Goal: Transaction & Acquisition: Book appointment/travel/reservation

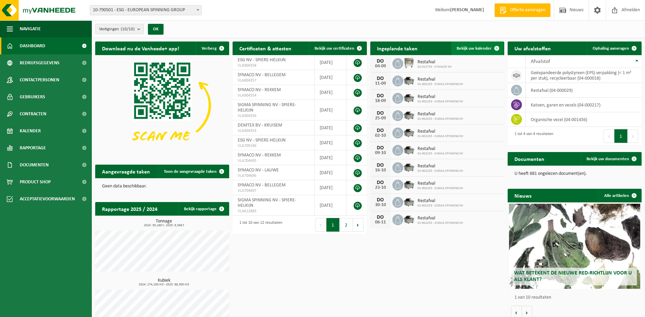
click at [477, 48] on span "Bekijk uw kalender" at bounding box center [474, 48] width 35 height 4
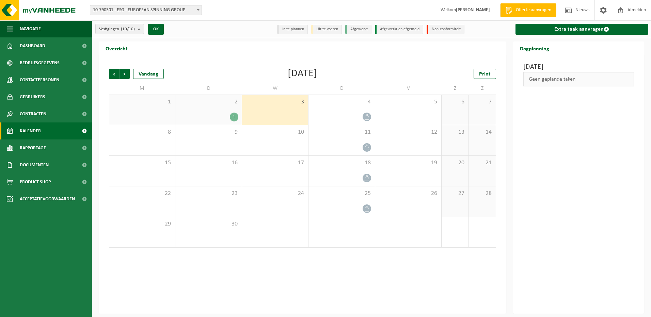
click at [234, 117] on div "1" at bounding box center [234, 117] width 9 height 9
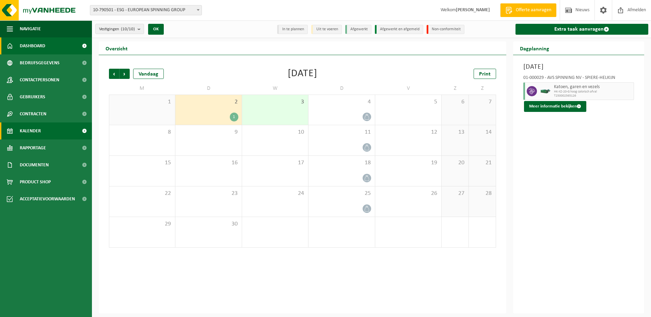
click at [69, 44] on link "Dashboard" at bounding box center [46, 45] width 92 height 17
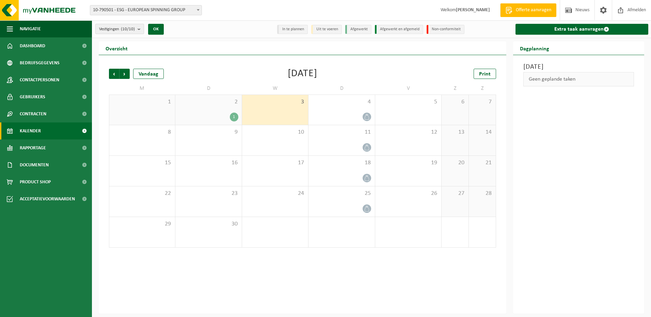
click at [138, 29] on b "submit" at bounding box center [140, 29] width 6 height 10
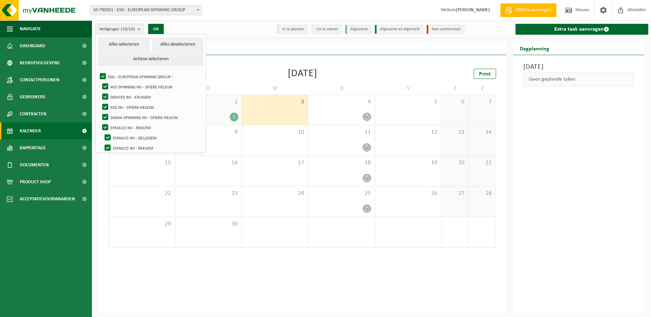
click at [138, 29] on b "submit" at bounding box center [140, 29] width 6 height 10
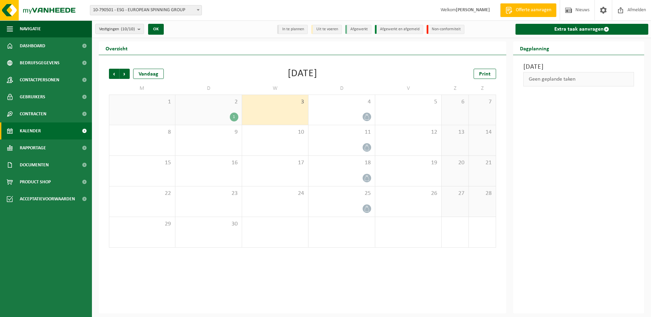
click at [226, 115] on div "1" at bounding box center [208, 117] width 59 height 9
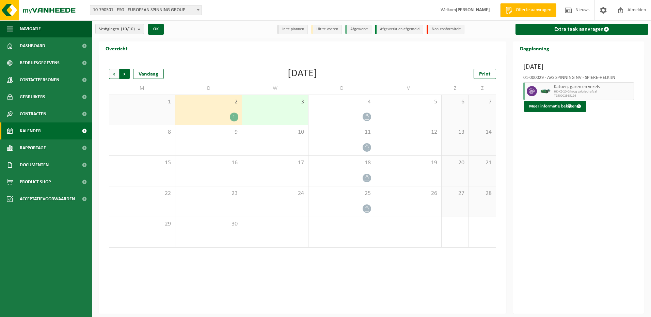
click at [113, 75] on span "Vorige" at bounding box center [114, 74] width 10 height 10
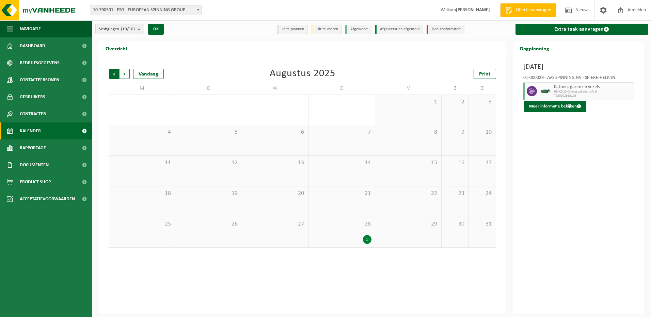
click at [123, 73] on span "Volgende" at bounding box center [124, 74] width 10 height 10
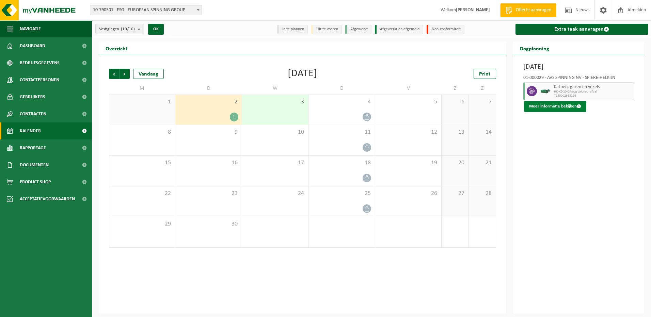
click at [547, 108] on button "Meer informatie bekijken" at bounding box center [555, 106] width 62 height 11
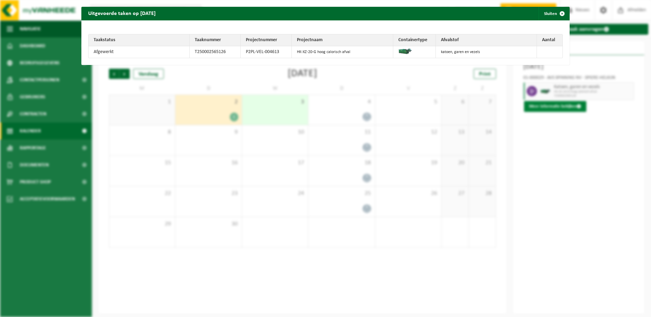
click at [547, 108] on div "Uitgevoerde taken op 2025-09-02 Sluiten Taakstatus Taaknummer Projectnummer Pro…" at bounding box center [325, 158] width 651 height 317
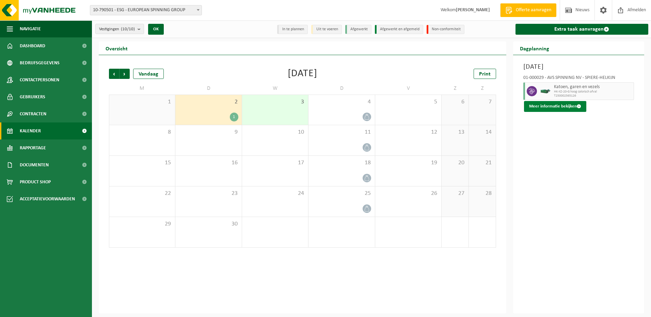
click at [547, 107] on button "Meer informatie bekijken" at bounding box center [555, 106] width 62 height 11
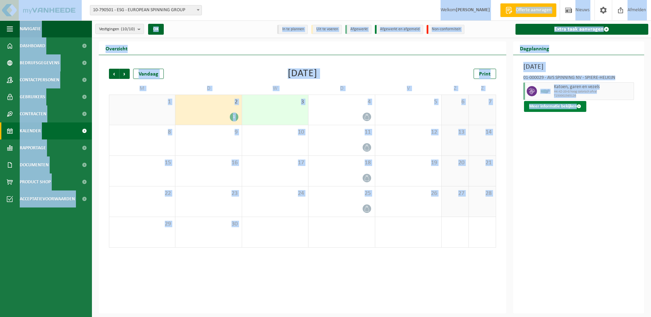
click at [578, 106] on span at bounding box center [578, 106] width 4 height 4
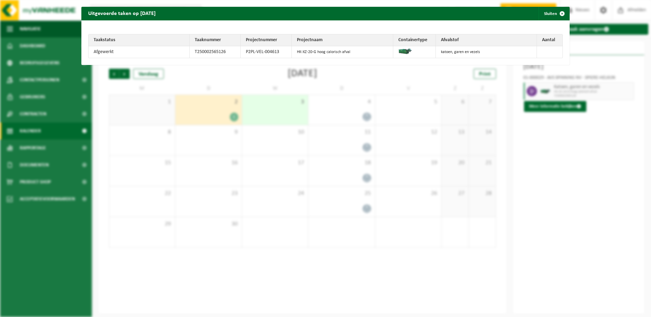
click at [229, 119] on div "Uitgevoerde taken op 2025-09-02 Sluiten Taakstatus Taaknummer Projectnummer Pro…" at bounding box center [325, 158] width 651 height 317
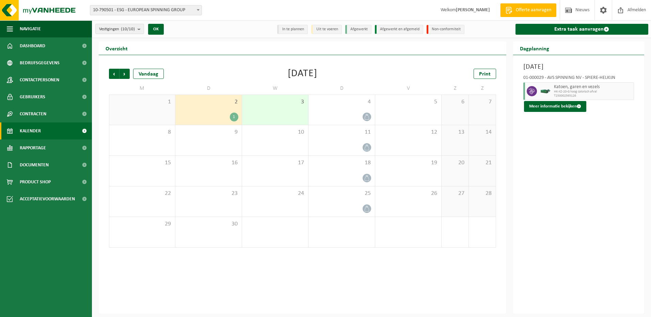
click at [223, 115] on div "1" at bounding box center [208, 117] width 59 height 9
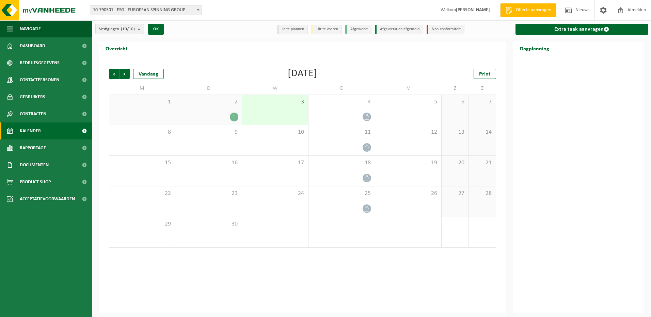
click at [223, 115] on div "1" at bounding box center [208, 117] width 59 height 9
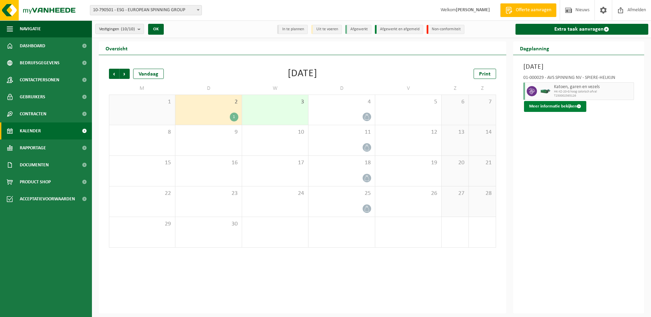
click at [578, 105] on span at bounding box center [578, 106] width 4 height 4
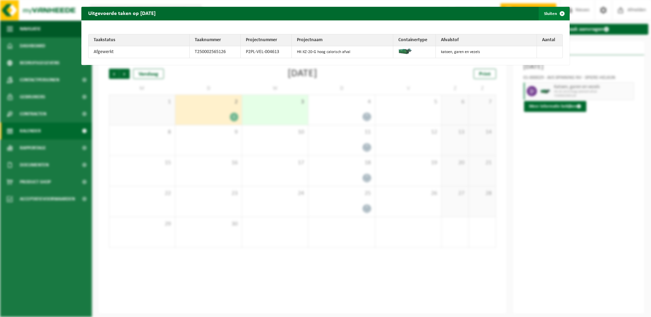
click at [556, 11] on span "button" at bounding box center [562, 14] width 14 height 14
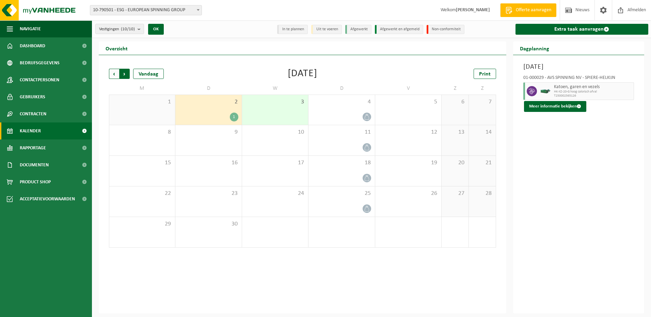
click at [113, 74] on span "Vorige" at bounding box center [114, 74] width 10 height 10
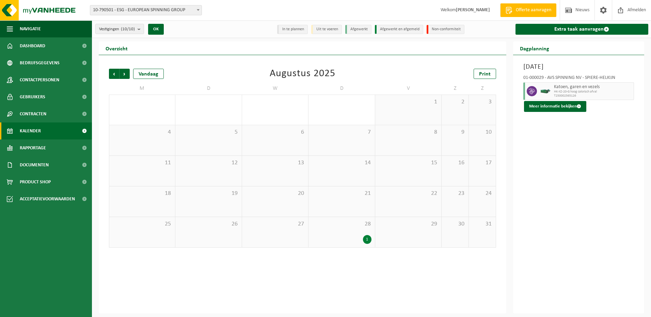
click at [113, 74] on span "Vorige" at bounding box center [114, 74] width 10 height 10
click at [297, 121] on div "1" at bounding box center [274, 117] width 59 height 9
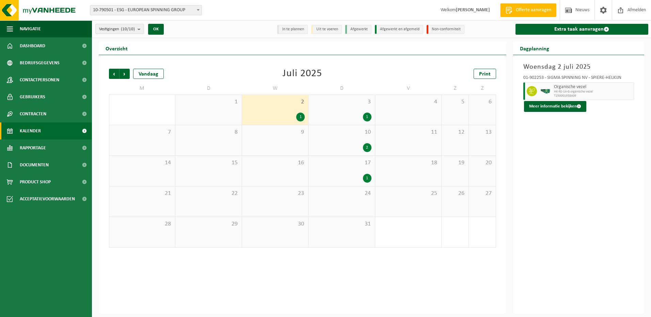
click at [300, 119] on div "1" at bounding box center [300, 117] width 9 height 9
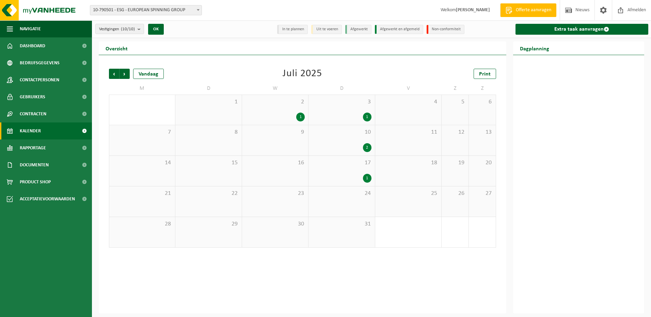
click at [299, 115] on div "1" at bounding box center [300, 117] width 9 height 9
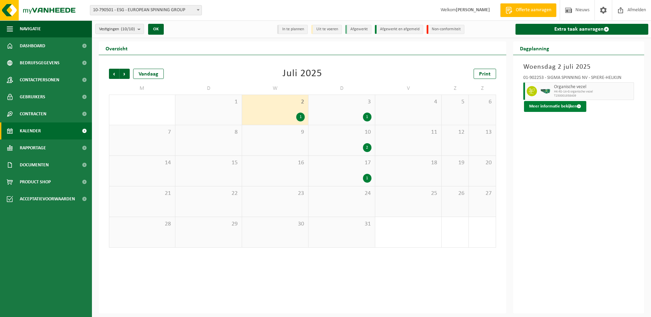
click at [578, 105] on span at bounding box center [578, 106] width 4 height 4
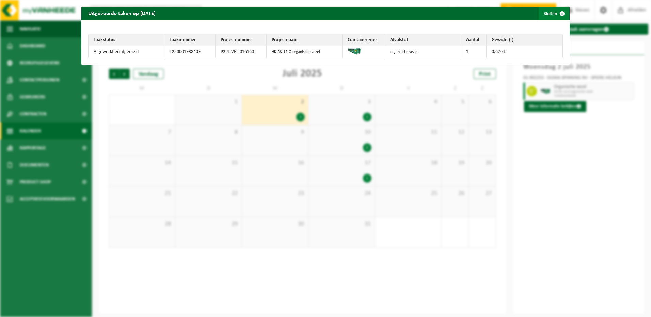
click at [546, 15] on button "Sluiten" at bounding box center [553, 14] width 30 height 14
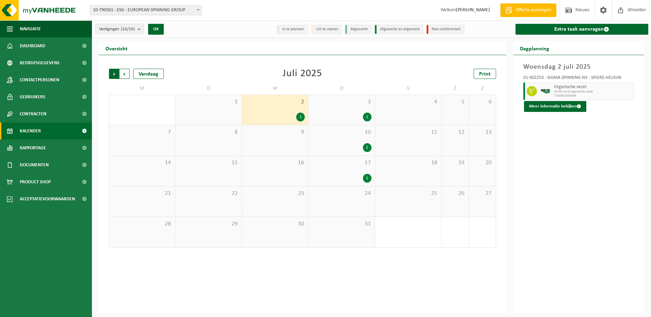
click at [124, 73] on span "Volgende" at bounding box center [124, 74] width 10 height 10
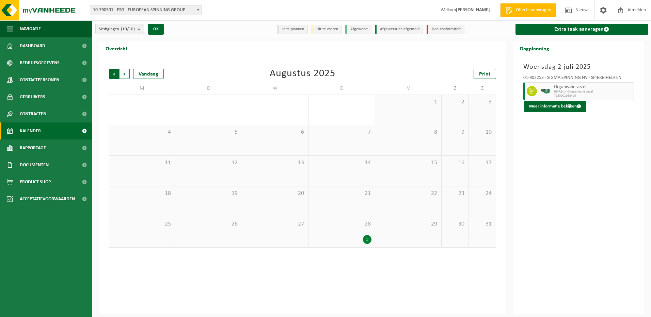
click at [124, 73] on span "Volgende" at bounding box center [124, 74] width 10 height 10
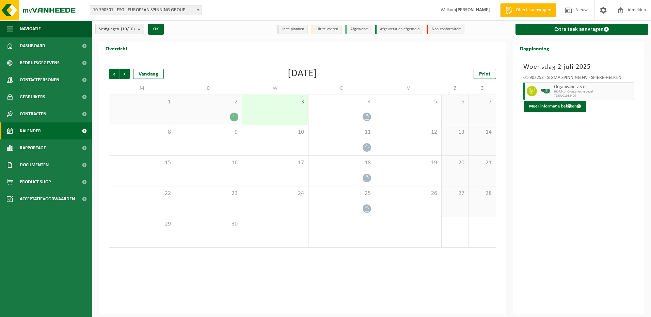
click at [203, 121] on div "2 1" at bounding box center [208, 110] width 66 height 30
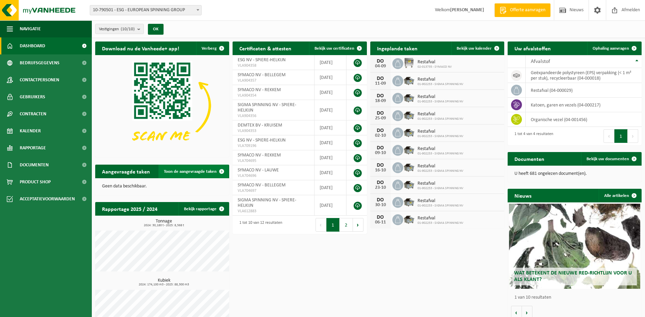
click at [222, 169] on span at bounding box center [222, 172] width 14 height 14
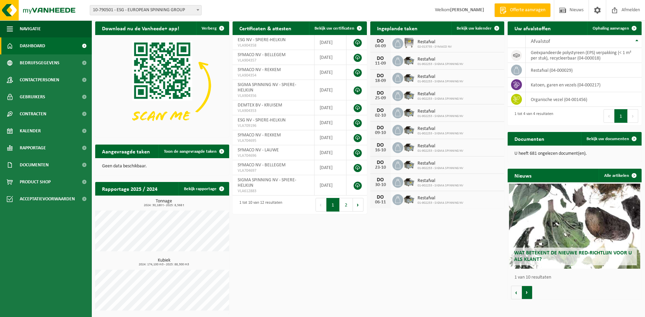
click at [528, 292] on button "Volgende" at bounding box center [527, 293] width 11 height 14
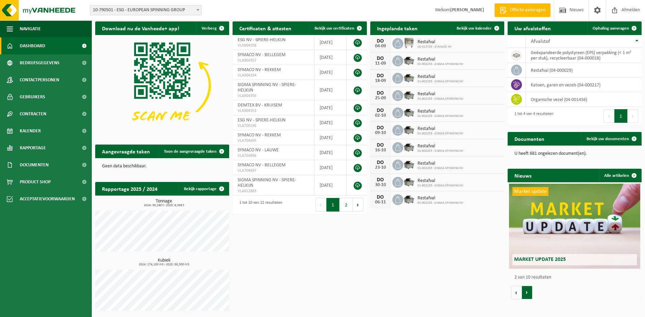
click at [528, 292] on button "Volgende" at bounding box center [527, 293] width 11 height 14
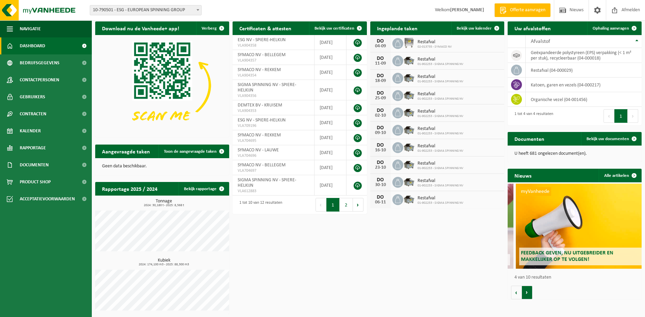
scroll to position [0, 402]
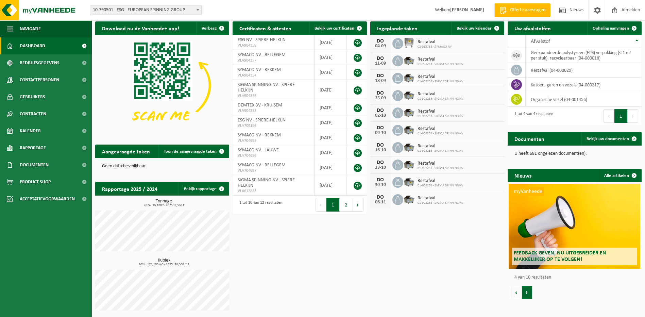
click at [528, 292] on button "Volgende" at bounding box center [527, 293] width 11 height 14
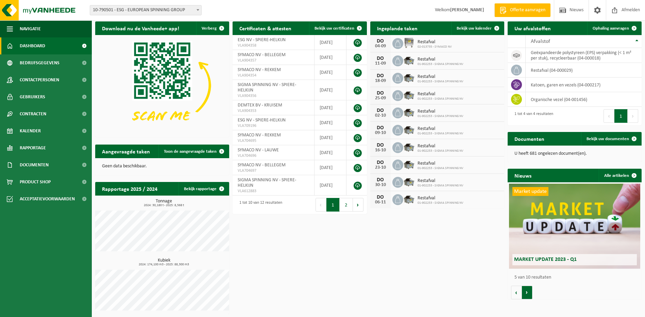
scroll to position [0, 537]
click at [528, 292] on button "Volgende" at bounding box center [527, 293] width 11 height 14
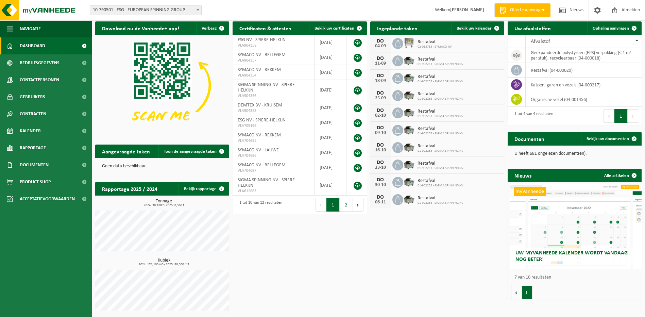
scroll to position [0, 805]
click at [526, 292] on button "Volgende" at bounding box center [527, 293] width 11 height 14
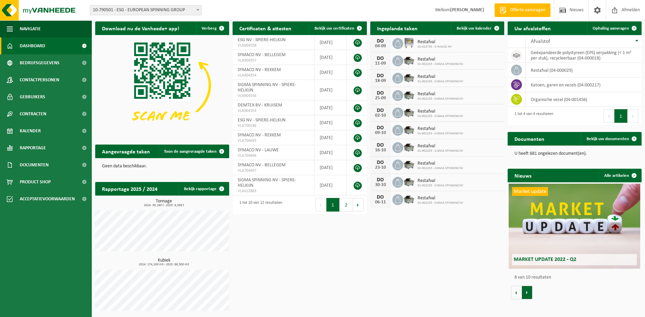
click at [526, 292] on button "Volgende" at bounding box center [527, 293] width 11 height 14
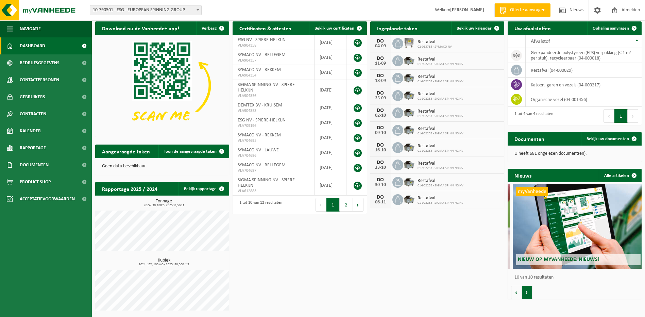
scroll to position [0, 1207]
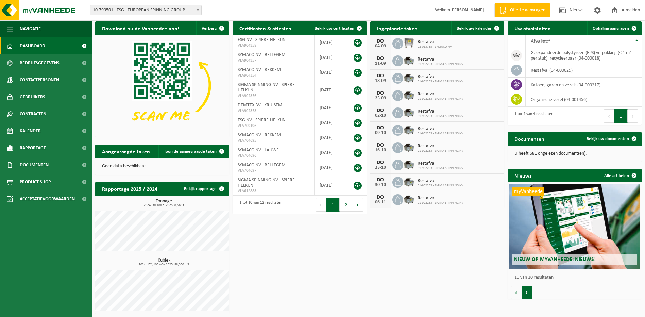
click at [526, 292] on button "Volgende" at bounding box center [527, 293] width 11 height 14
click at [516, 293] on button "Vorige" at bounding box center [516, 293] width 11 height 14
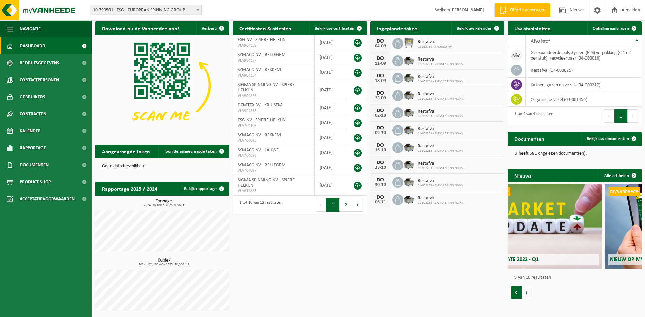
click at [516, 293] on button "Vorige" at bounding box center [516, 293] width 11 height 14
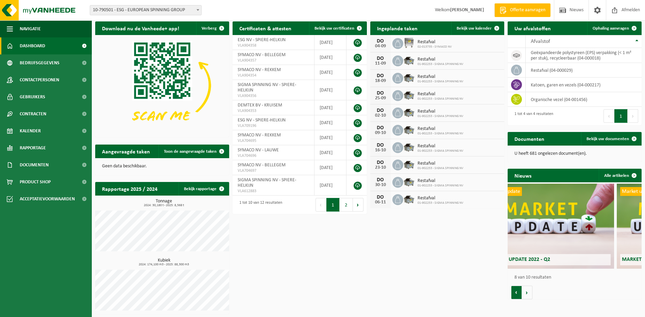
click at [516, 293] on button "Vorige" at bounding box center [516, 293] width 11 height 14
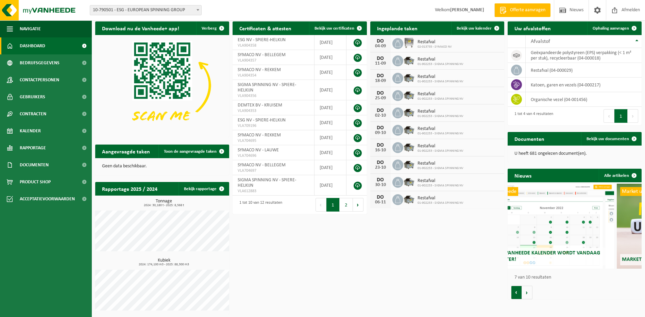
click at [516, 293] on button "Vorige" at bounding box center [516, 293] width 11 height 14
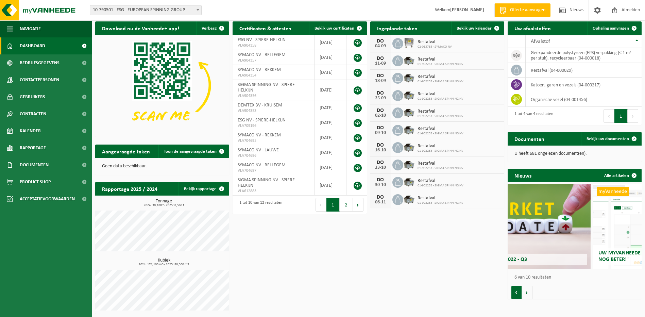
click at [516, 293] on button "Vorige" at bounding box center [516, 293] width 11 height 14
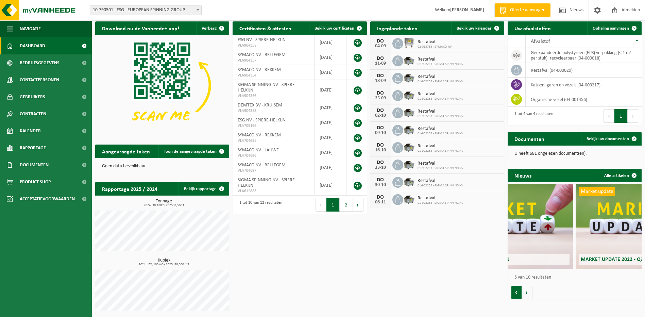
click at [516, 293] on button "Vorige" at bounding box center [516, 293] width 11 height 14
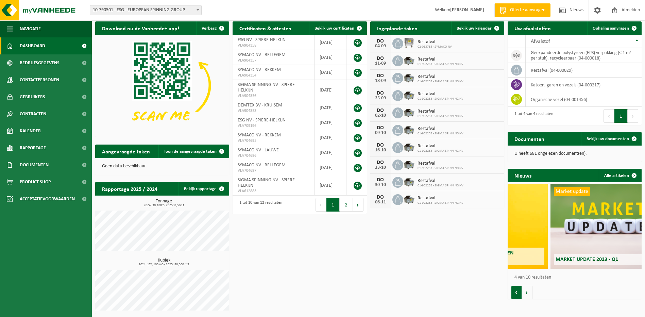
click at [516, 293] on button "Vorige" at bounding box center [516, 293] width 11 height 14
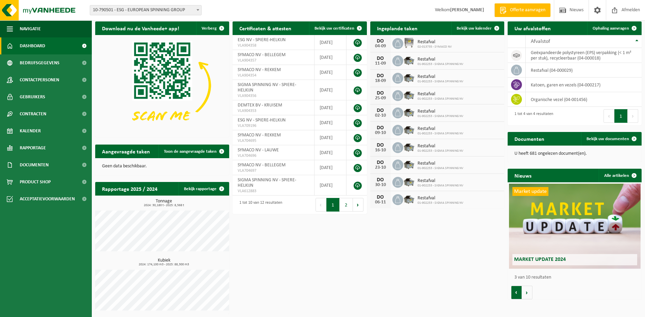
click at [516, 293] on button "Vorige" at bounding box center [516, 293] width 11 height 14
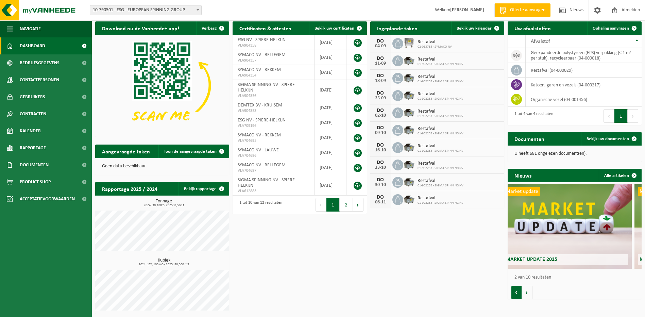
click at [516, 293] on button "Vorige" at bounding box center [516, 293] width 11 height 14
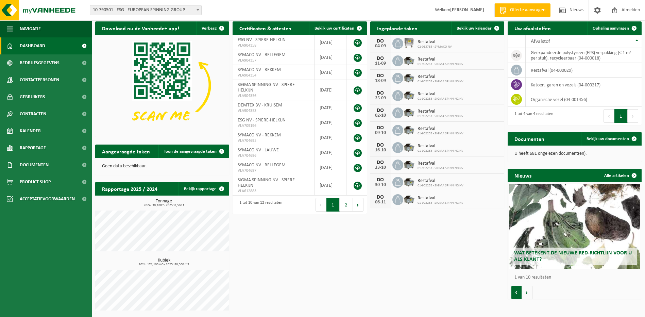
scroll to position [0, 0]
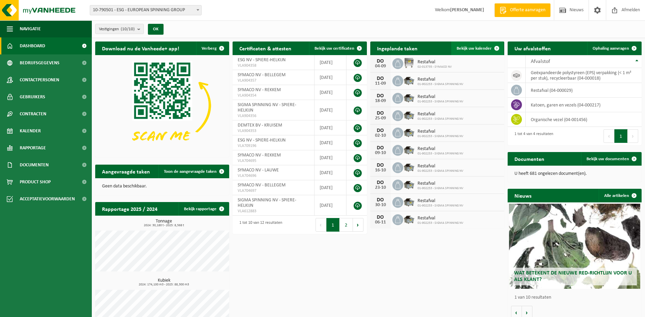
click at [471, 51] on link "Bekijk uw kalender" at bounding box center [477, 49] width 52 height 14
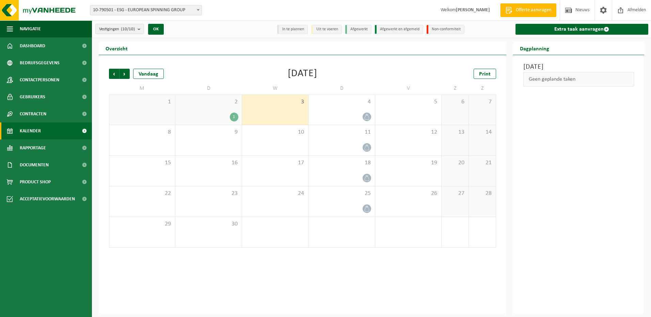
click at [226, 114] on div "1" at bounding box center [208, 117] width 59 height 9
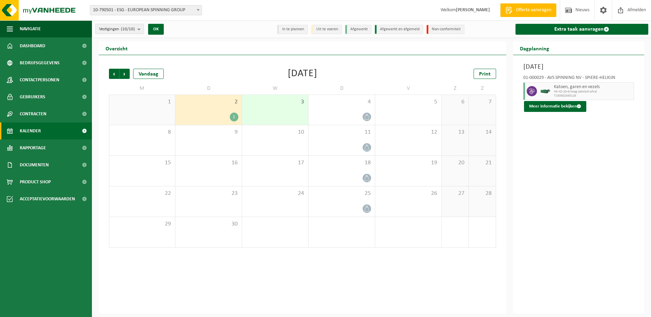
click at [158, 113] on div "1" at bounding box center [142, 110] width 66 height 30
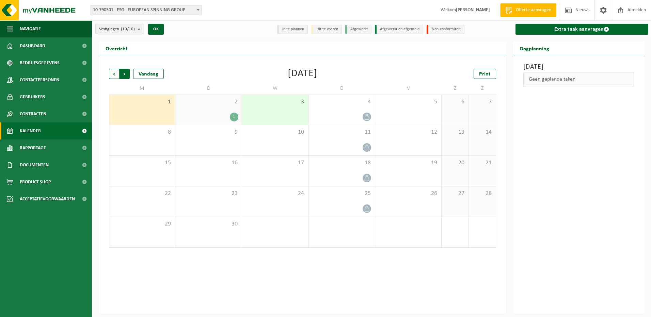
click at [111, 74] on span "Vorige" at bounding box center [114, 74] width 10 height 10
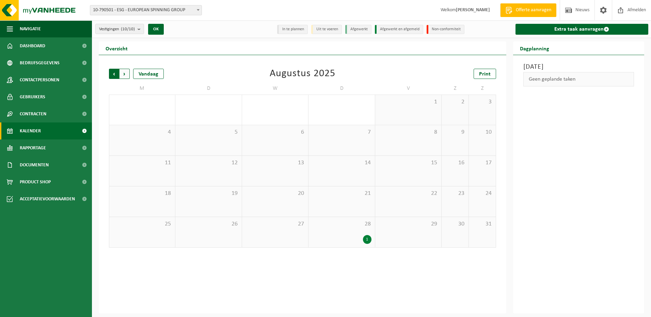
click at [126, 75] on span "Volgende" at bounding box center [124, 74] width 10 height 10
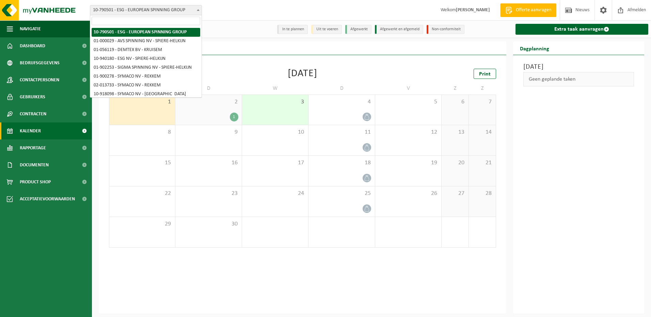
click at [197, 9] on span at bounding box center [198, 9] width 7 height 9
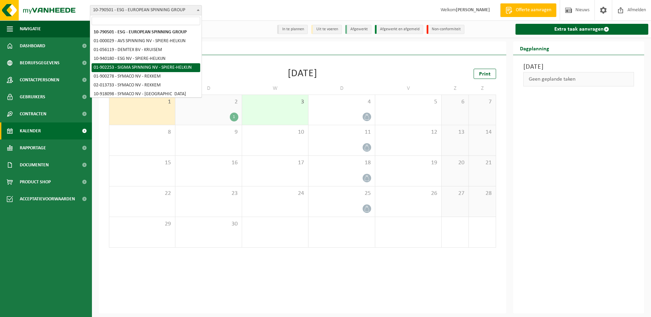
select select "14706"
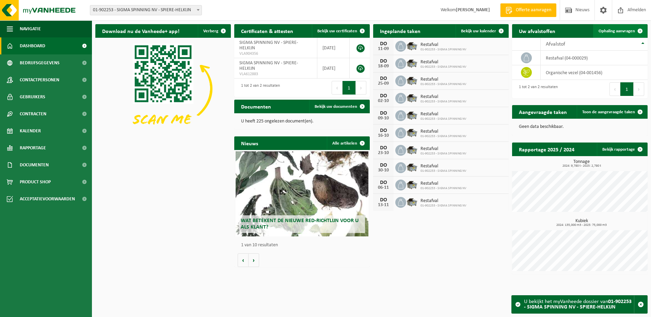
click at [610, 33] on span "Ophaling aanvragen" at bounding box center [616, 31] width 36 height 4
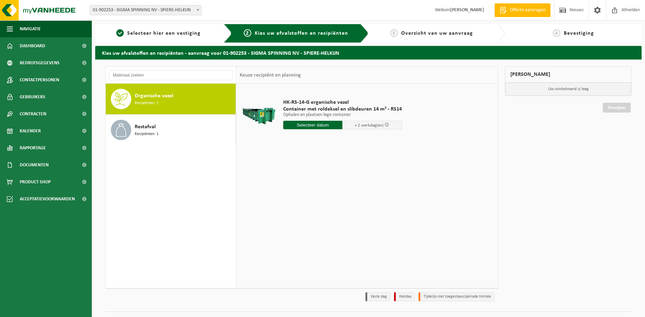
click at [300, 126] on input "text" at bounding box center [313, 125] width 60 height 9
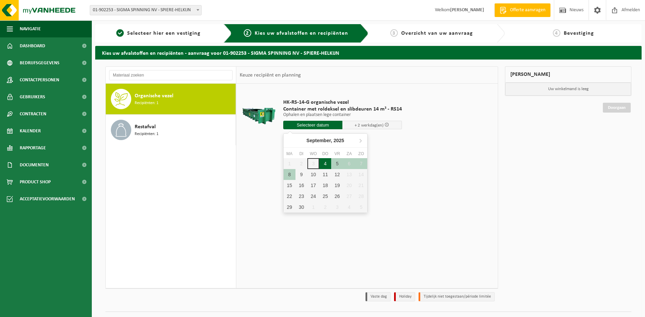
click at [323, 163] on div "4" at bounding box center [325, 163] width 12 height 11
type input "Van [DATE]"
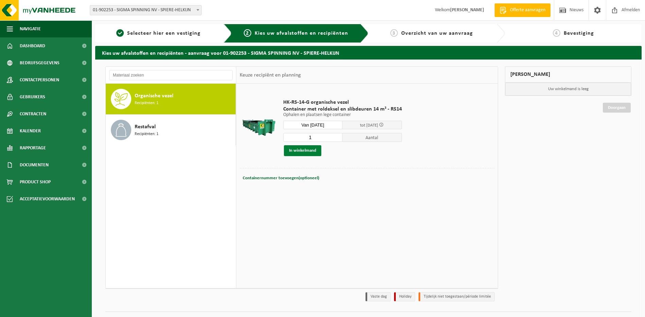
click at [308, 151] on button "In winkelmand" at bounding box center [302, 150] width 37 height 11
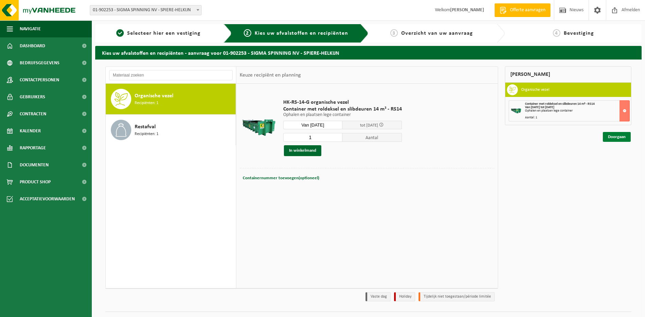
click at [614, 136] on link "Doorgaan" at bounding box center [617, 137] width 28 height 10
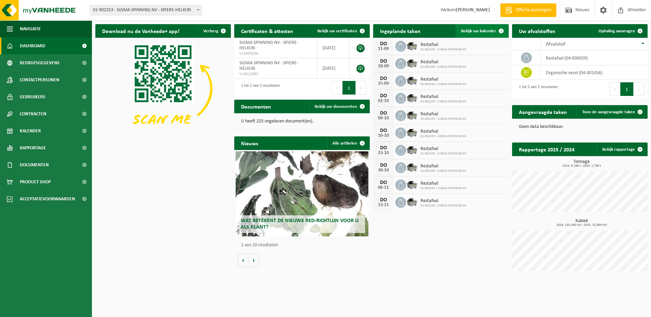
click at [478, 30] on span "Bekijk uw kalender" at bounding box center [478, 31] width 35 height 4
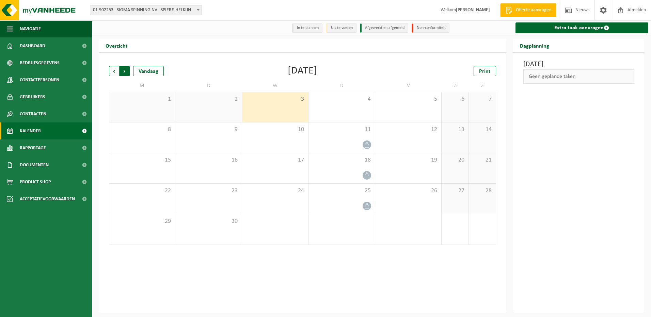
click at [114, 72] on span "Vorige" at bounding box center [114, 71] width 10 height 10
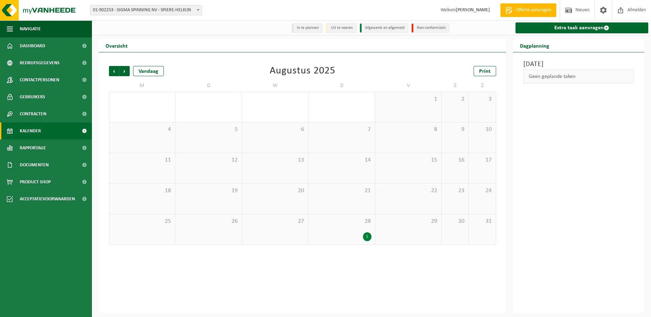
click at [354, 234] on div "1" at bounding box center [341, 236] width 59 height 9
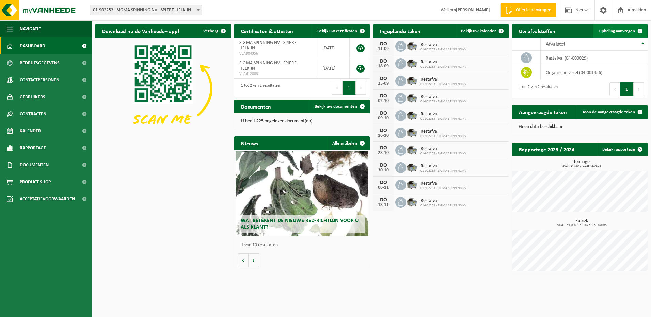
click at [611, 30] on span "Ophaling aanvragen" at bounding box center [616, 31] width 36 height 4
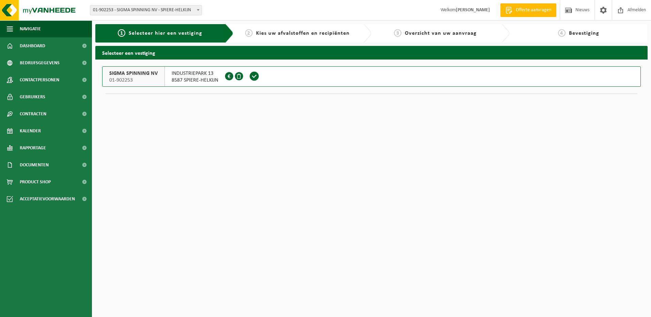
click at [259, 34] on span "Kies uw afvalstoffen en recipiënten" at bounding box center [303, 33] width 94 height 5
click at [153, 53] on h2 "Selecteer een vestiging" at bounding box center [371, 52] width 552 height 13
click at [124, 33] on span "1" at bounding box center [121, 32] width 7 height 7
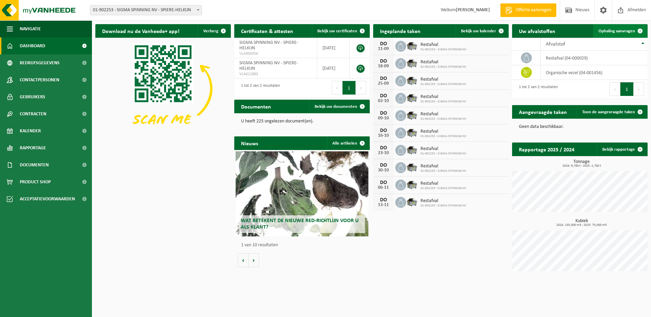
click at [615, 32] on span "Ophaling aanvragen" at bounding box center [616, 31] width 36 height 4
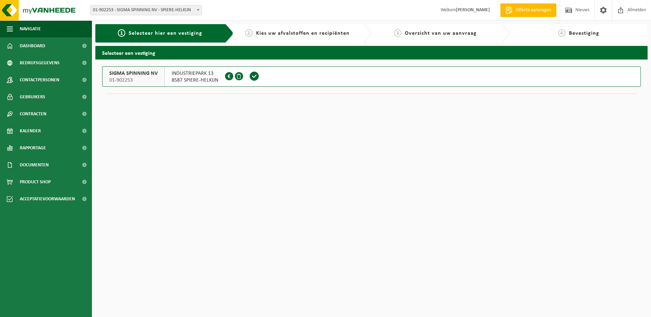
click at [183, 49] on h2 "Selecteer een vestiging" at bounding box center [371, 52] width 552 height 13
click at [187, 37] on div "1 Selecteer hier een vestiging" at bounding box center [159, 33] width 119 height 8
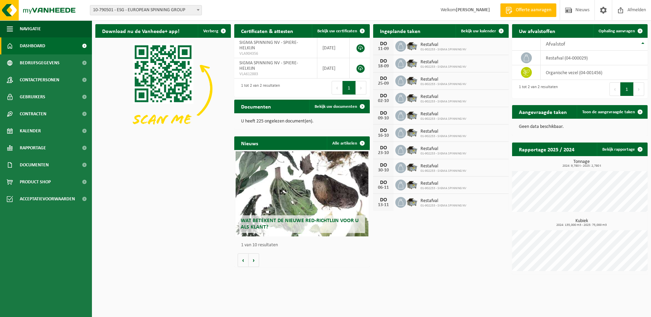
click at [195, 8] on span at bounding box center [198, 9] width 7 height 9
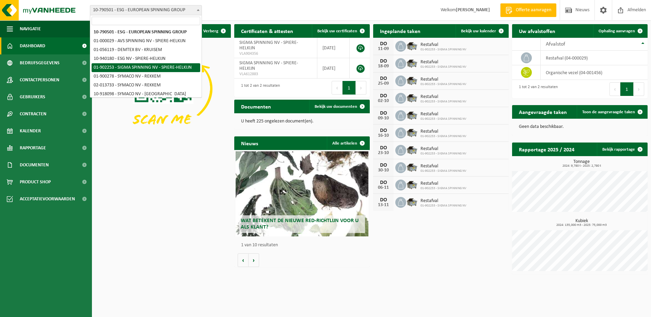
select select "14706"
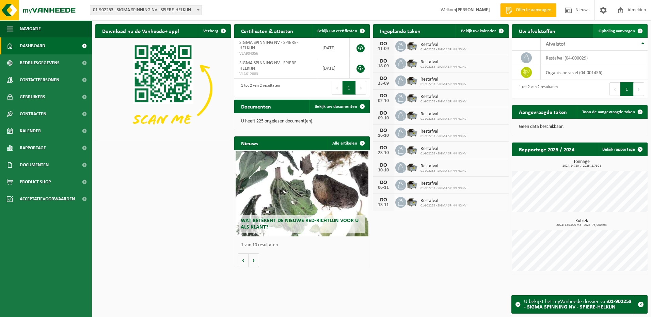
click at [625, 31] on span "Ophaling aanvragen" at bounding box center [616, 31] width 36 height 4
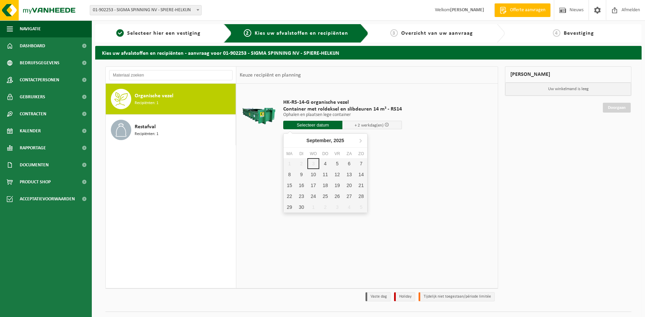
click at [317, 124] on input "text" at bounding box center [313, 125] width 60 height 9
click at [324, 165] on div "4" at bounding box center [325, 163] width 12 height 11
type input "Van 2025-09-04"
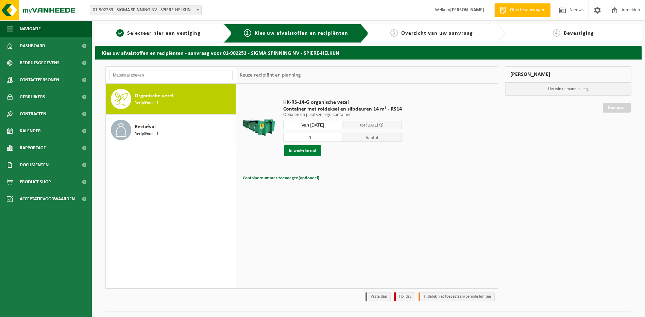
click at [309, 152] on button "In winkelmand" at bounding box center [302, 150] width 37 height 11
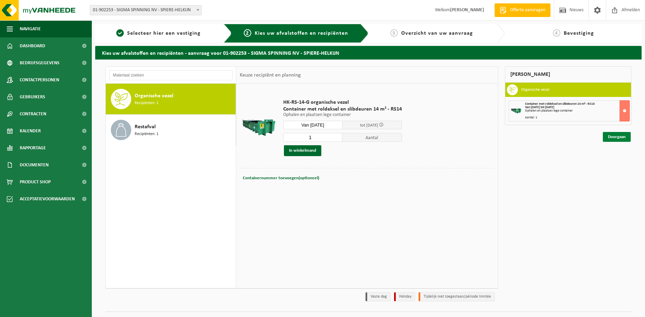
click at [614, 137] on link "Doorgaan" at bounding box center [617, 137] width 28 height 10
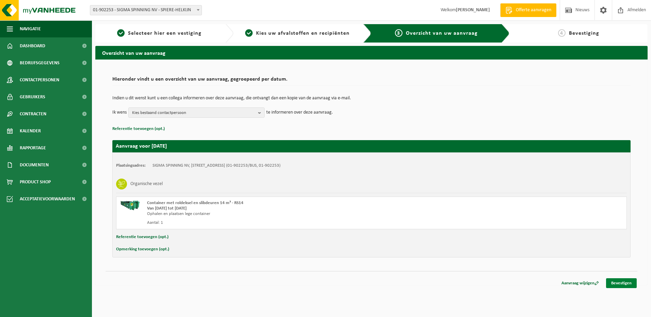
click at [619, 283] on link "Bevestigen" at bounding box center [621, 283] width 31 height 10
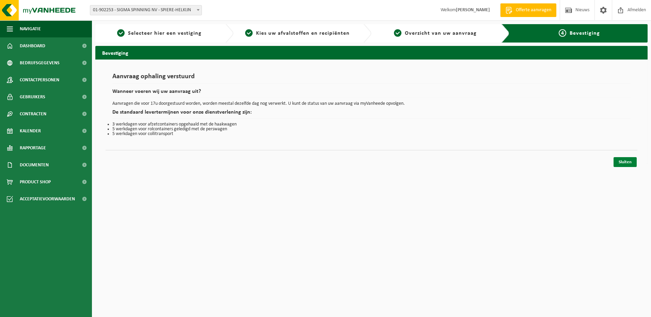
click at [620, 163] on link "Sluiten" at bounding box center [624, 162] width 23 height 10
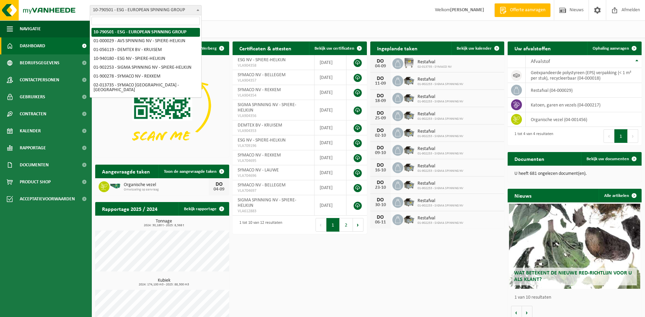
click at [197, 11] on b at bounding box center [198, 10] width 3 height 2
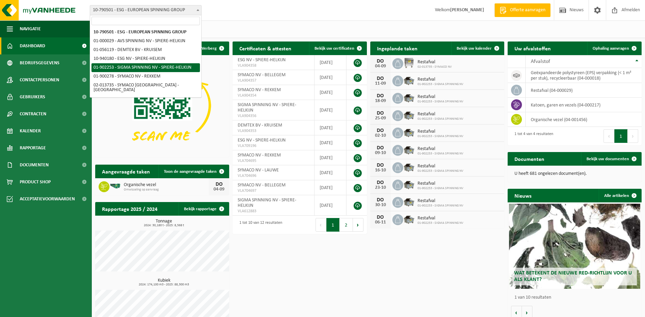
select select "14706"
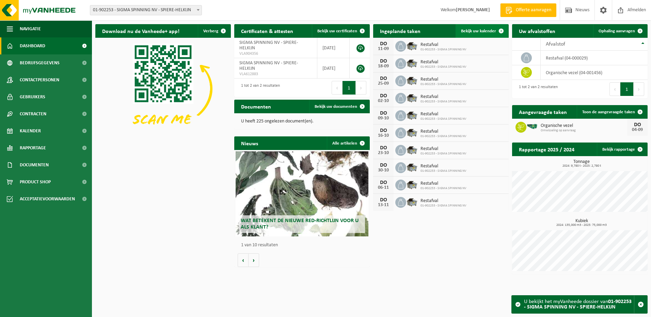
click at [478, 31] on span "Bekijk uw kalender" at bounding box center [478, 31] width 35 height 4
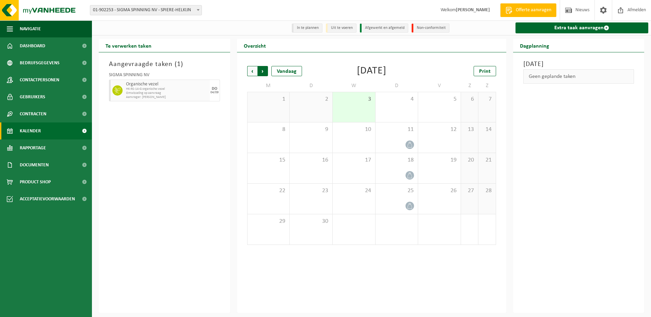
click at [252, 73] on span "Vorige" at bounding box center [252, 71] width 10 height 10
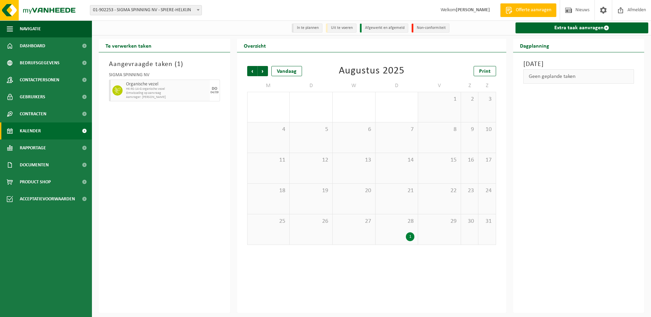
click at [392, 237] on div "1" at bounding box center [397, 236] width 36 height 9
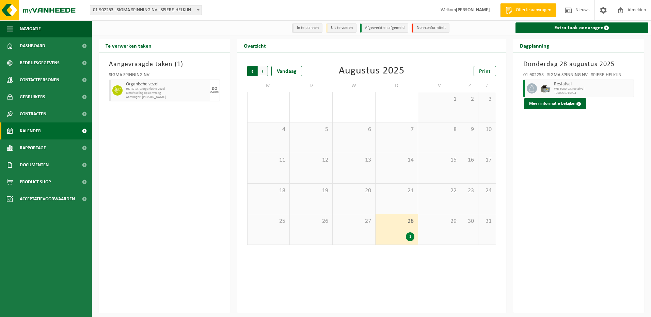
click at [265, 73] on span "Volgende" at bounding box center [263, 71] width 10 height 10
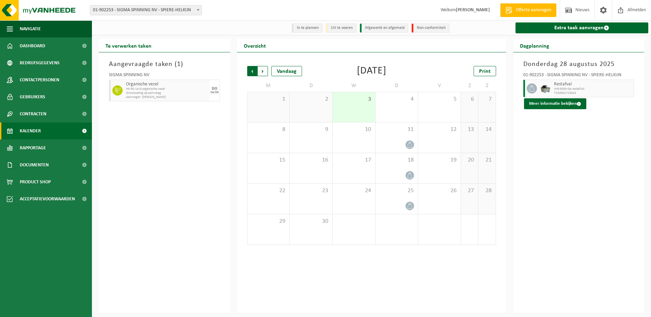
click at [262, 71] on span "Volgende" at bounding box center [263, 71] width 10 height 10
click at [253, 71] on span "Vorige" at bounding box center [252, 71] width 10 height 10
